Goal: Task Accomplishment & Management: Manage account settings

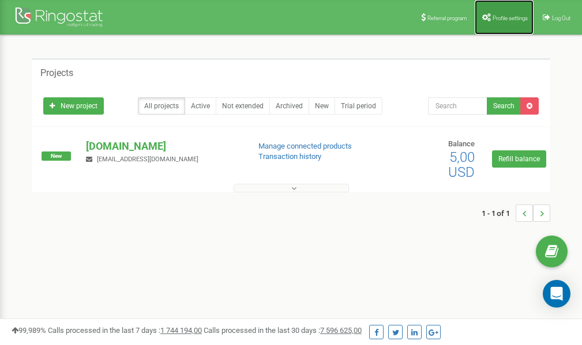
click at [503, 17] on span "Profile settings" at bounding box center [509, 18] width 35 height 6
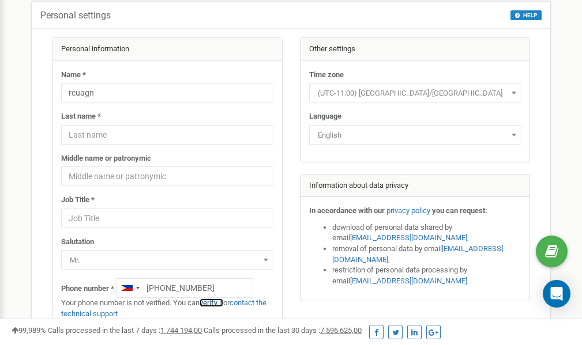
click at [219, 304] on link "verify it" at bounding box center [211, 303] width 24 height 9
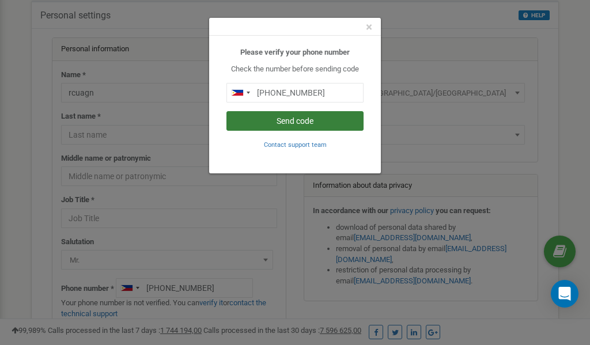
click at [307, 121] on button "Send code" at bounding box center [295, 121] width 137 height 20
